Goal: Book appointment/travel/reservation

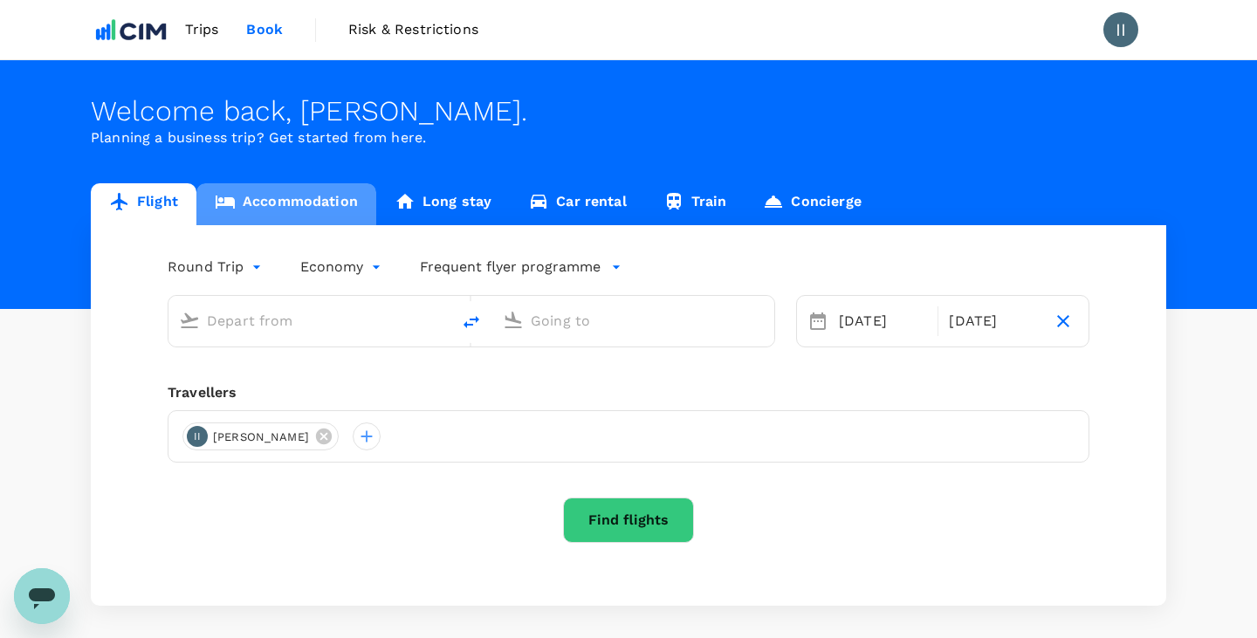
click at [292, 207] on link "Accommodation" at bounding box center [286, 204] width 180 height 42
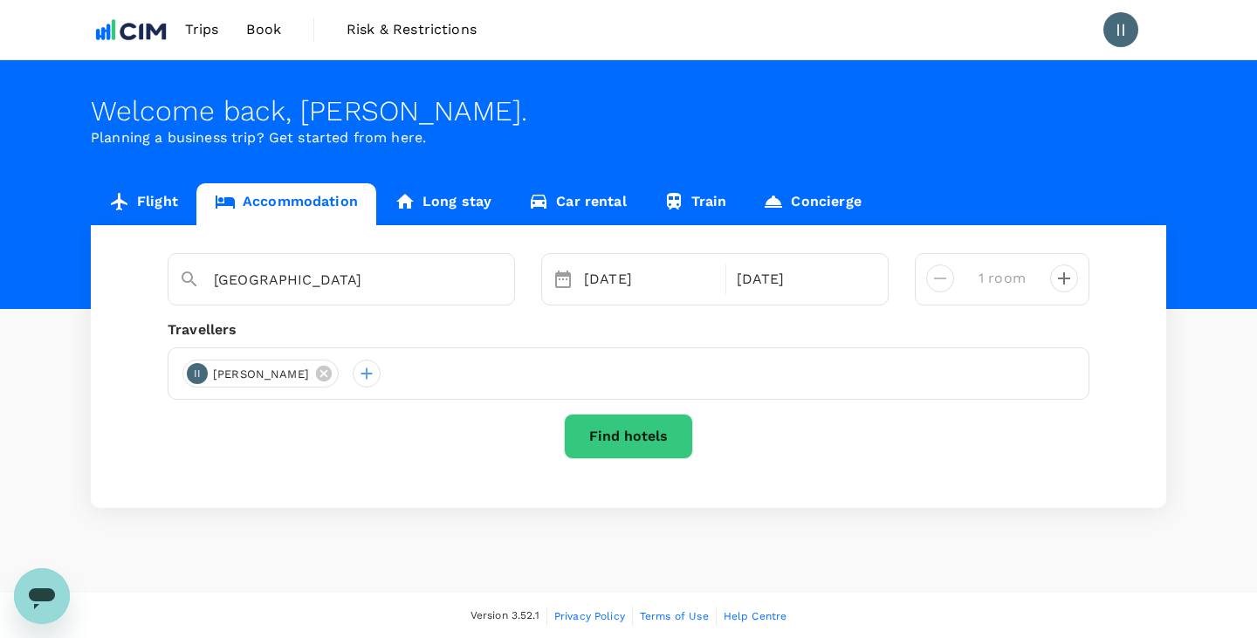
click at [624, 437] on button "Find hotels" at bounding box center [628, 436] width 129 height 45
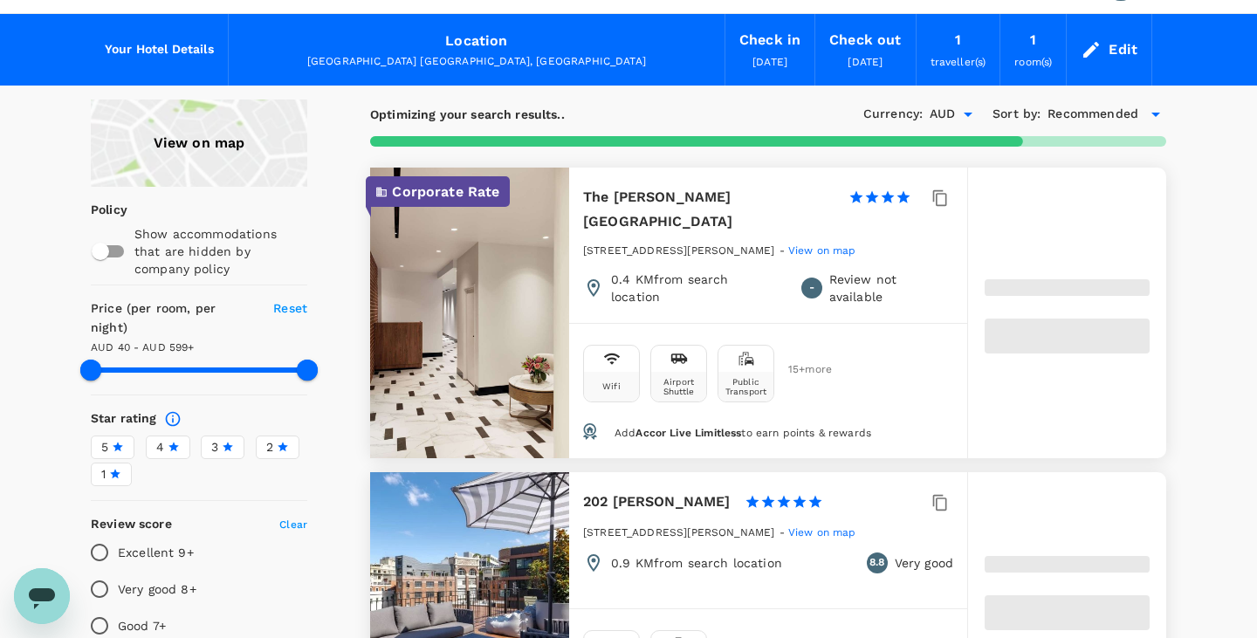
type input "598.71"
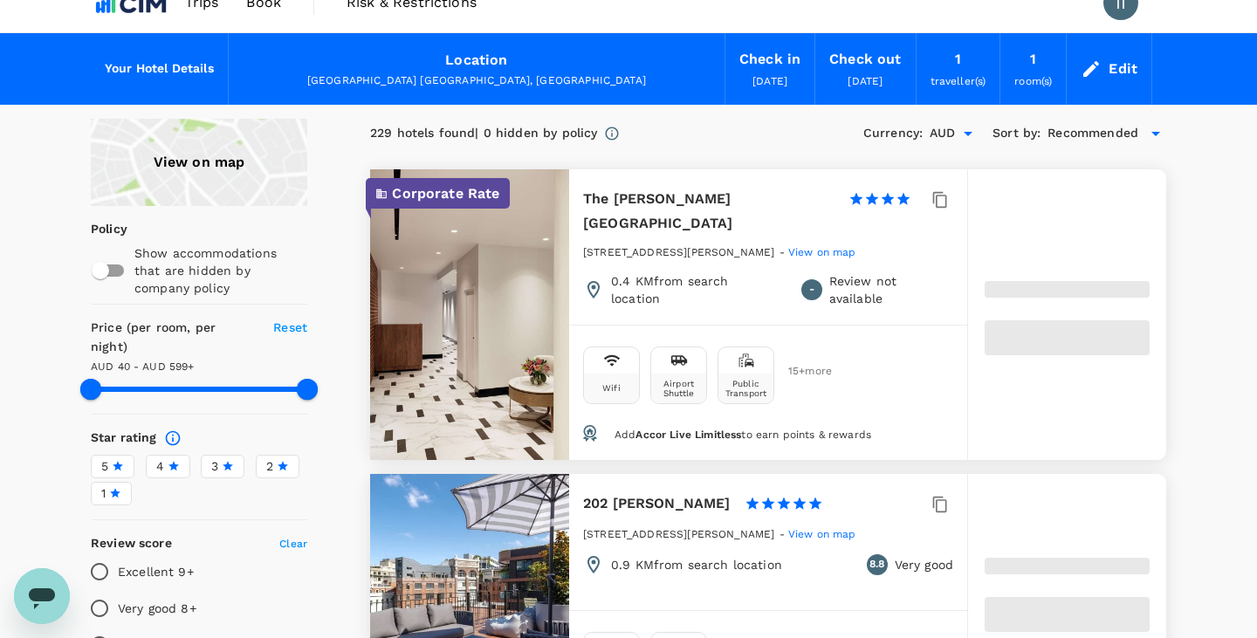
type input "598.71"
click at [659, 198] on h6 "The [PERSON_NAME][GEOGRAPHIC_DATA]" at bounding box center [708, 211] width 251 height 49
click at [460, 189] on p "Corporate Rate" at bounding box center [445, 193] width 107 height 21
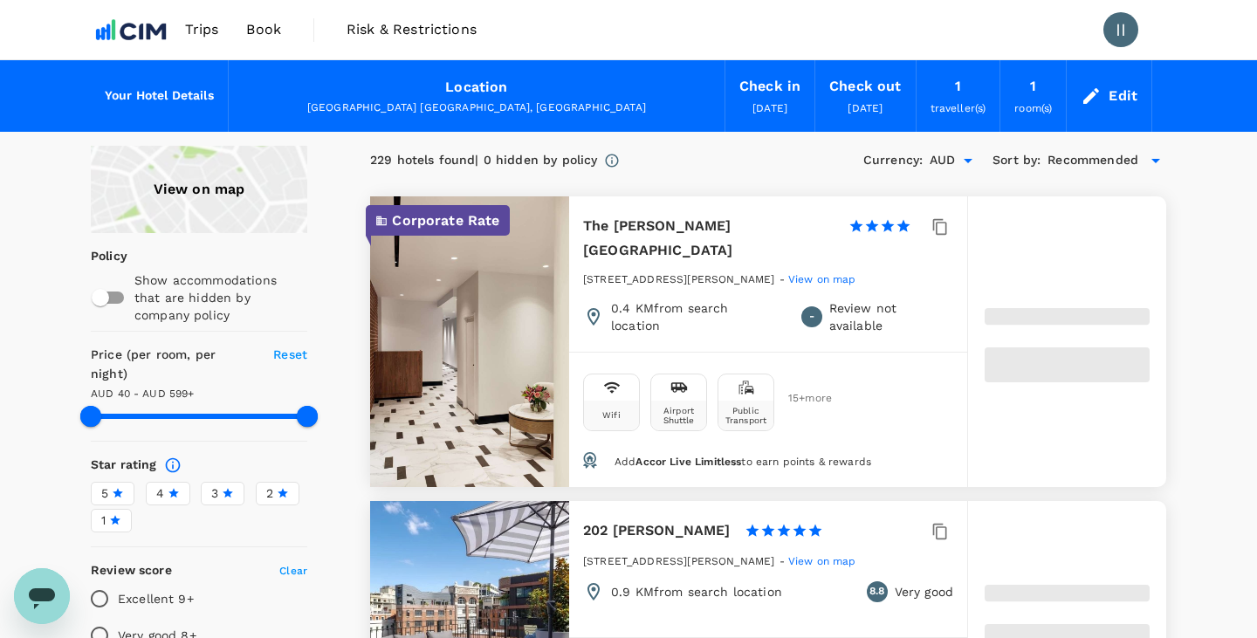
click at [532, 204] on div "Corporate Rate" at bounding box center [469, 341] width 199 height 291
click at [520, 187] on div at bounding box center [520, 187] width 0 height 0
click at [465, 223] on p "Corporate Rate" at bounding box center [445, 220] width 107 height 21
type input "598.71"
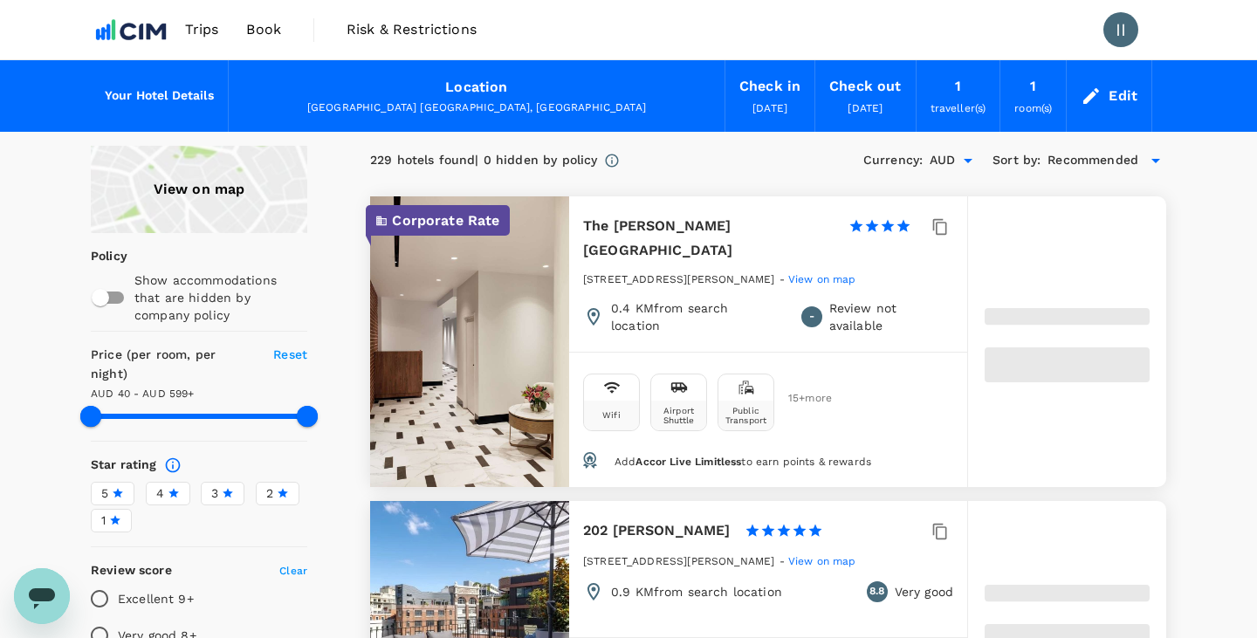
type input "AUD"
click at [641, 231] on h6 "The [PERSON_NAME][GEOGRAPHIC_DATA]" at bounding box center [708, 238] width 251 height 49
click at [710, 226] on h6 "The [PERSON_NAME][GEOGRAPHIC_DATA]" at bounding box center [708, 238] width 251 height 49
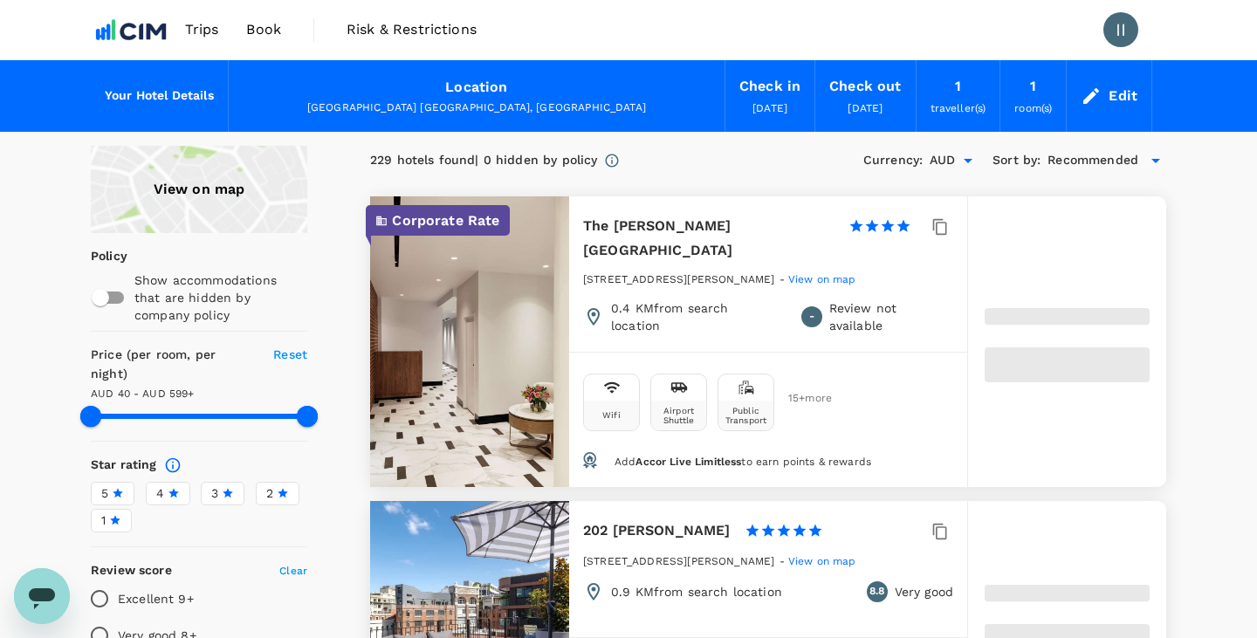
click at [789, 273] on span "View on map" at bounding box center [823, 279] width 68 height 12
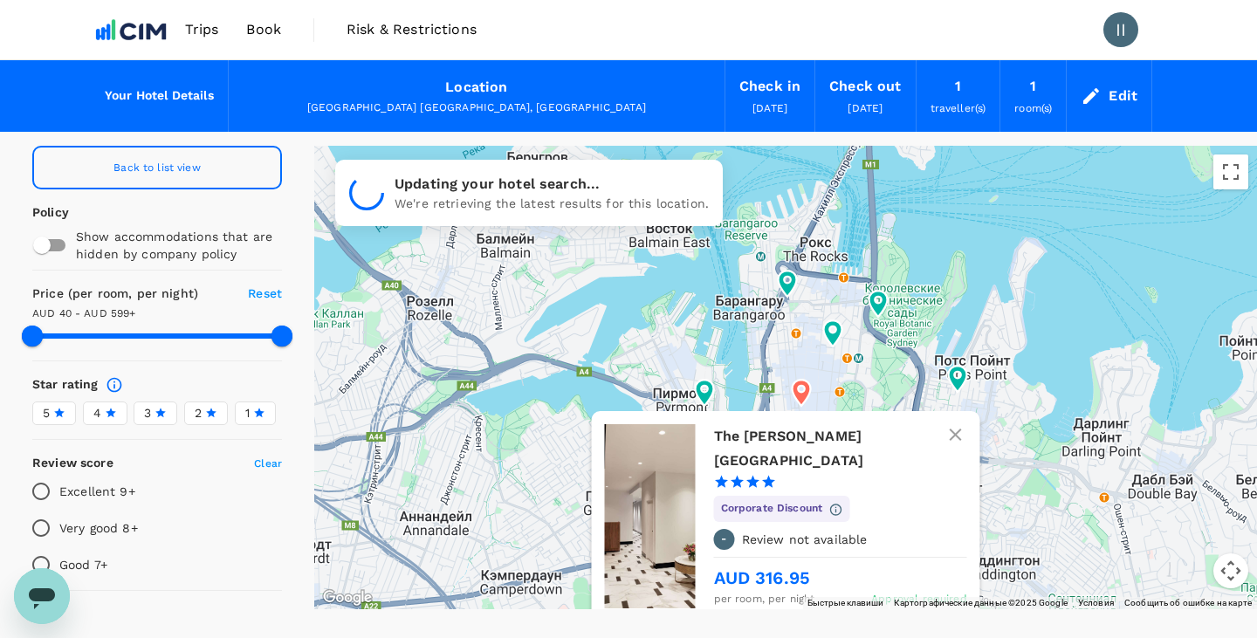
click at [801, 390] on icon at bounding box center [801, 393] width 31 height 31
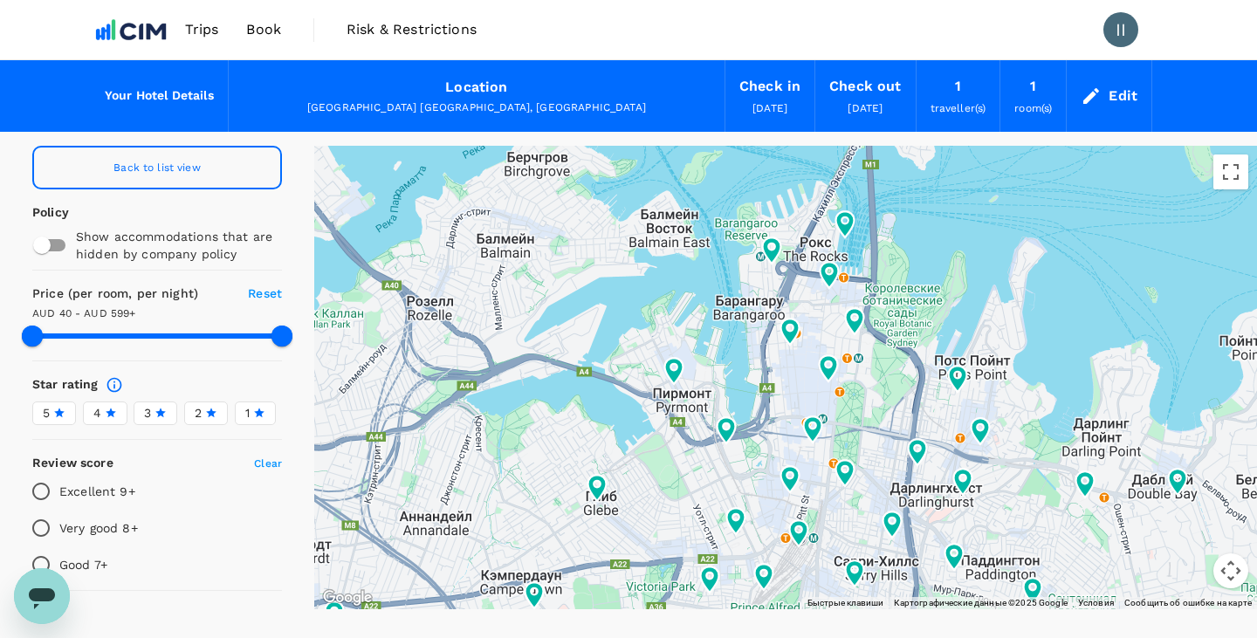
type input "598.71"
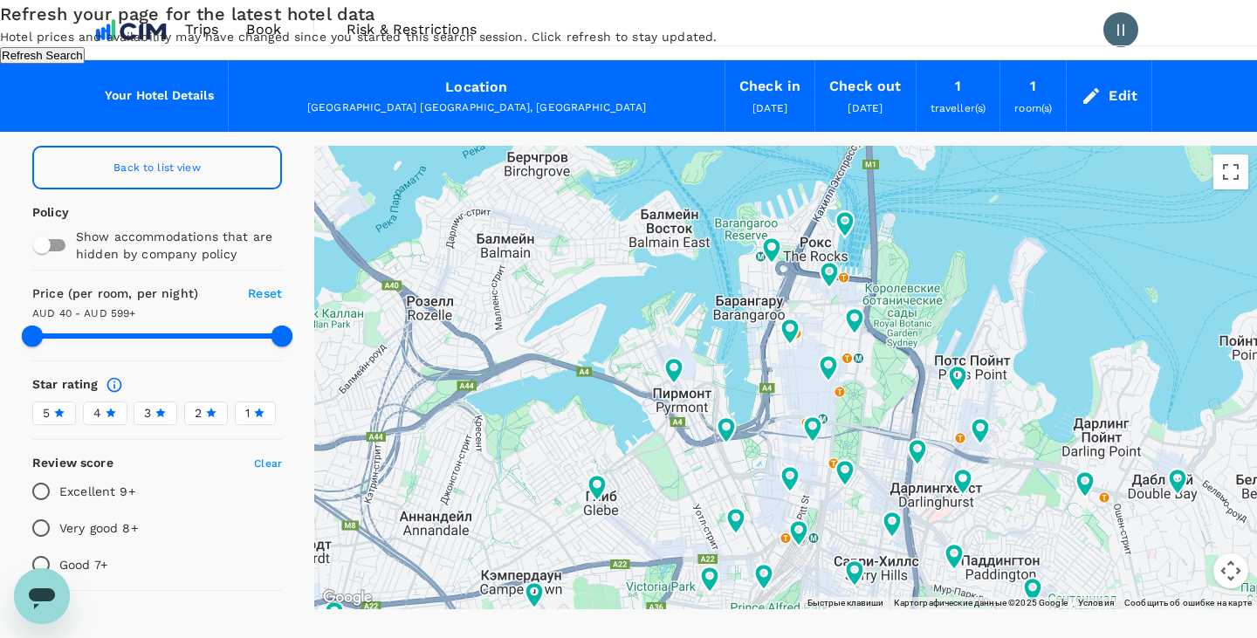
click at [718, 64] on div "Refresh your page for the latest hotel data Hotel prices and availability may h…" at bounding box center [628, 32] width 1257 height 64
click at [85, 64] on button "Refresh Search" at bounding box center [42, 55] width 85 height 17
